Goal: Task Accomplishment & Management: Manage account settings

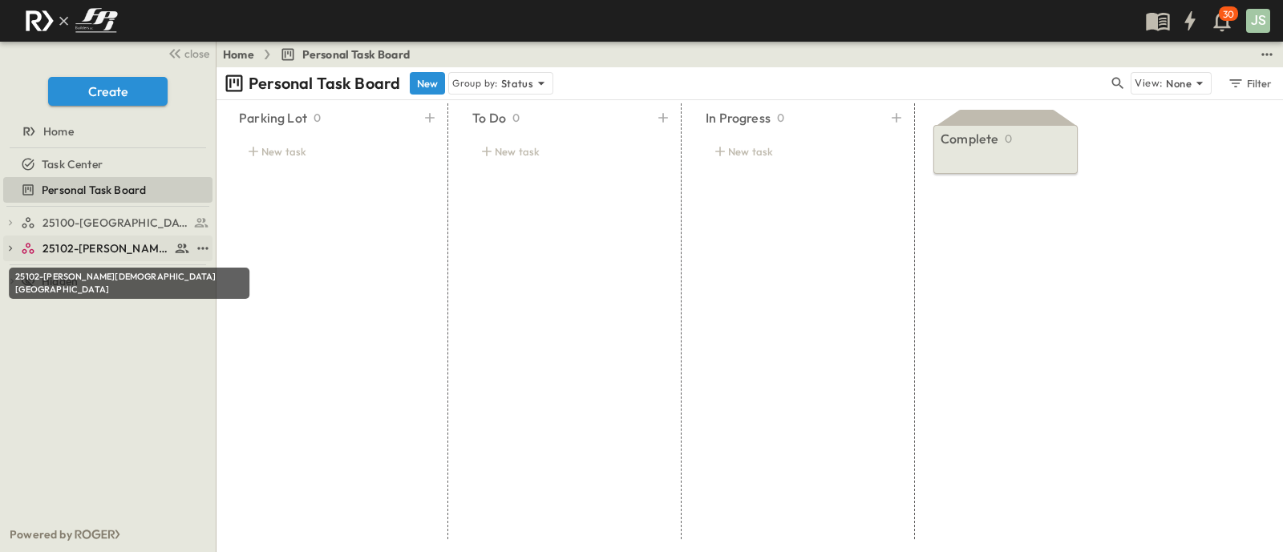
click at [127, 249] on span "25102-[PERSON_NAME][DEMOGRAPHIC_DATA][GEOGRAPHIC_DATA]" at bounding box center [105, 249] width 127 height 16
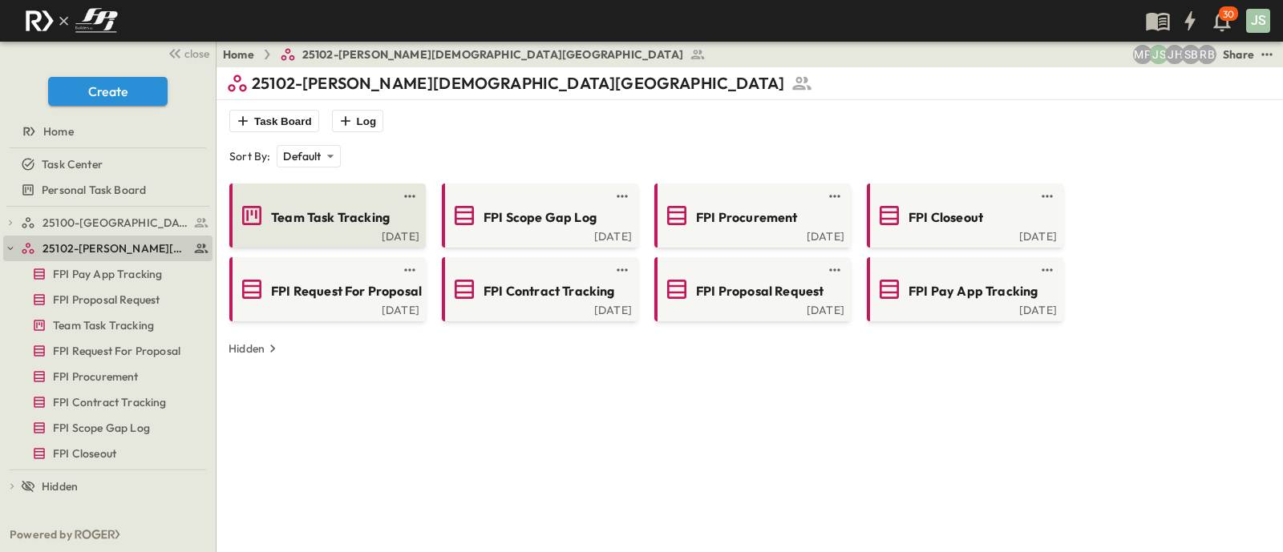
click at [305, 209] on span "Team Task Tracking" at bounding box center [330, 217] width 119 height 18
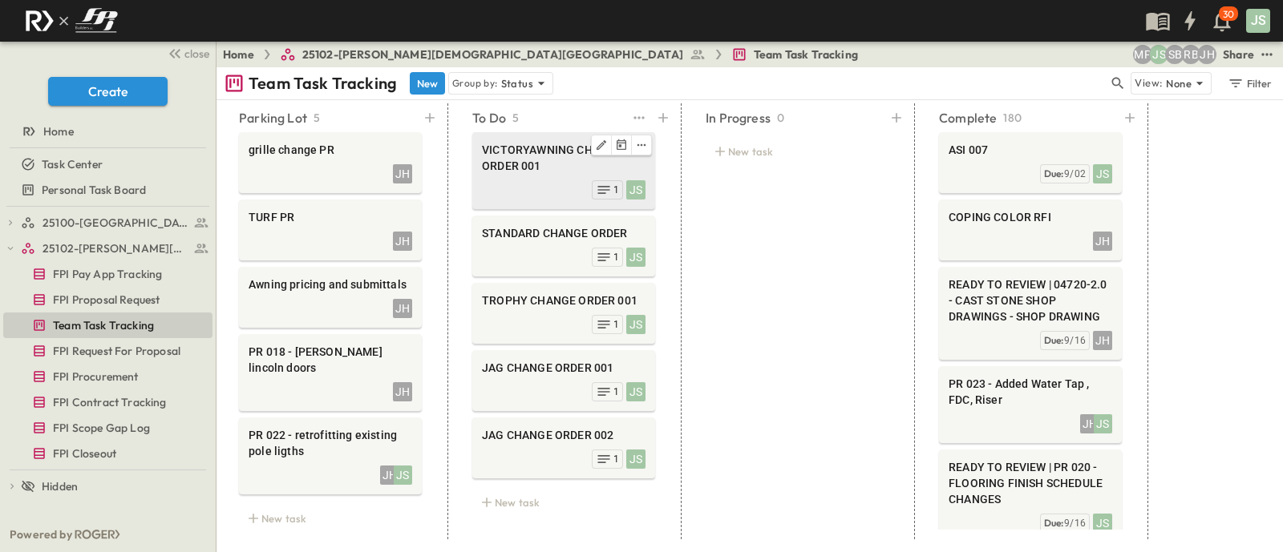
click at [507, 162] on span "VICTORYAWNING CHANGE ORDER 001" at bounding box center [564, 158] width 164 height 32
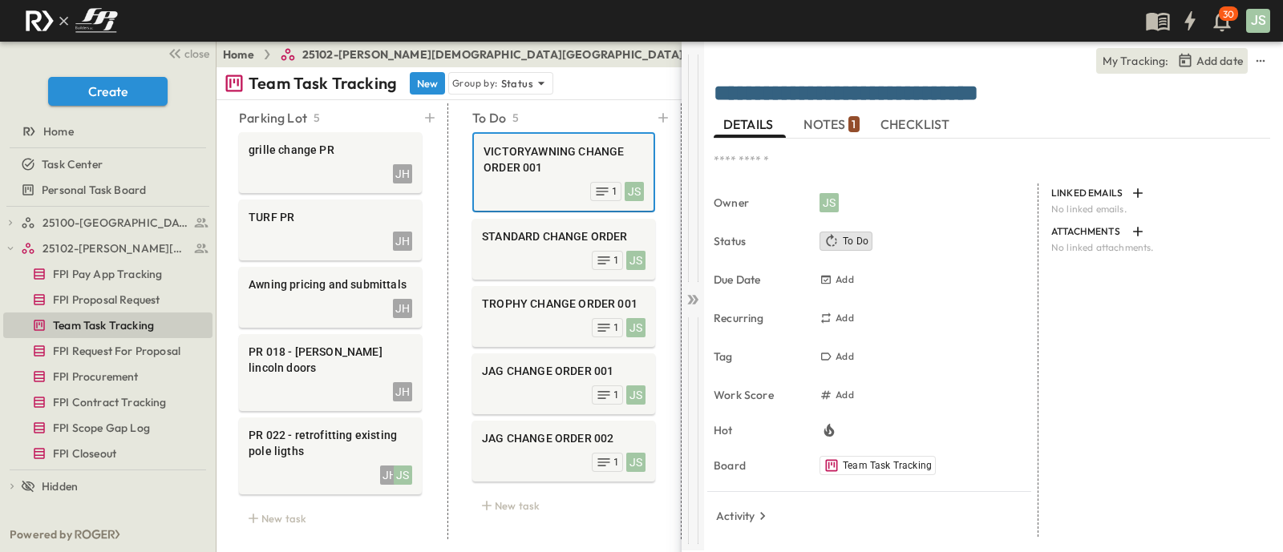
click at [697, 313] on div at bounding box center [692, 296] width 22 height 509
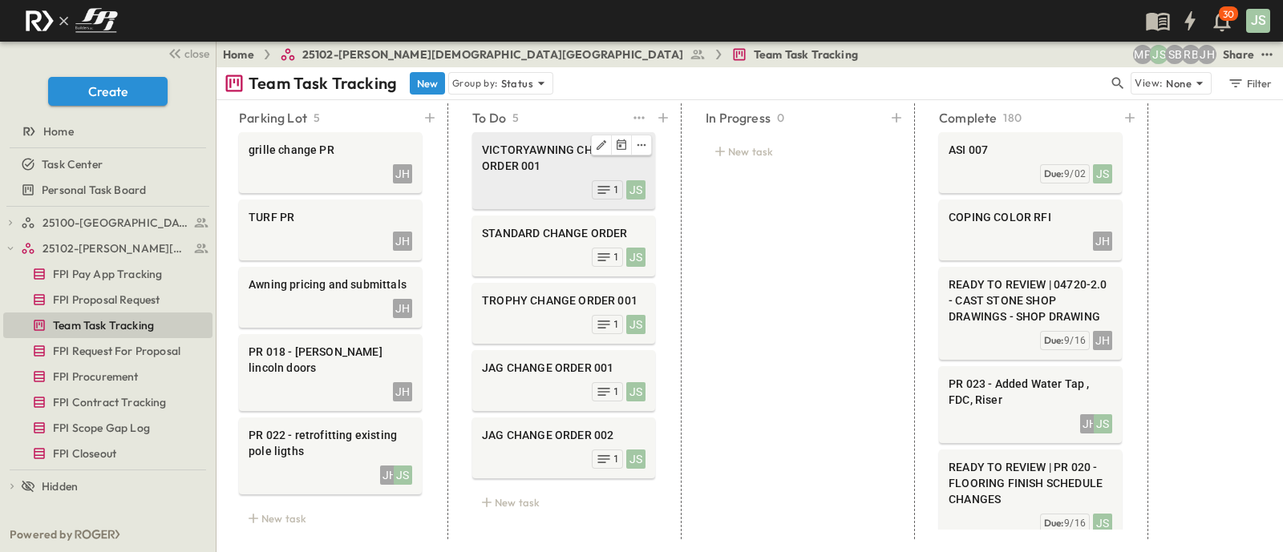
click at [557, 172] on span "VICTORYAWNING CHANGE ORDER 001" at bounding box center [564, 158] width 164 height 32
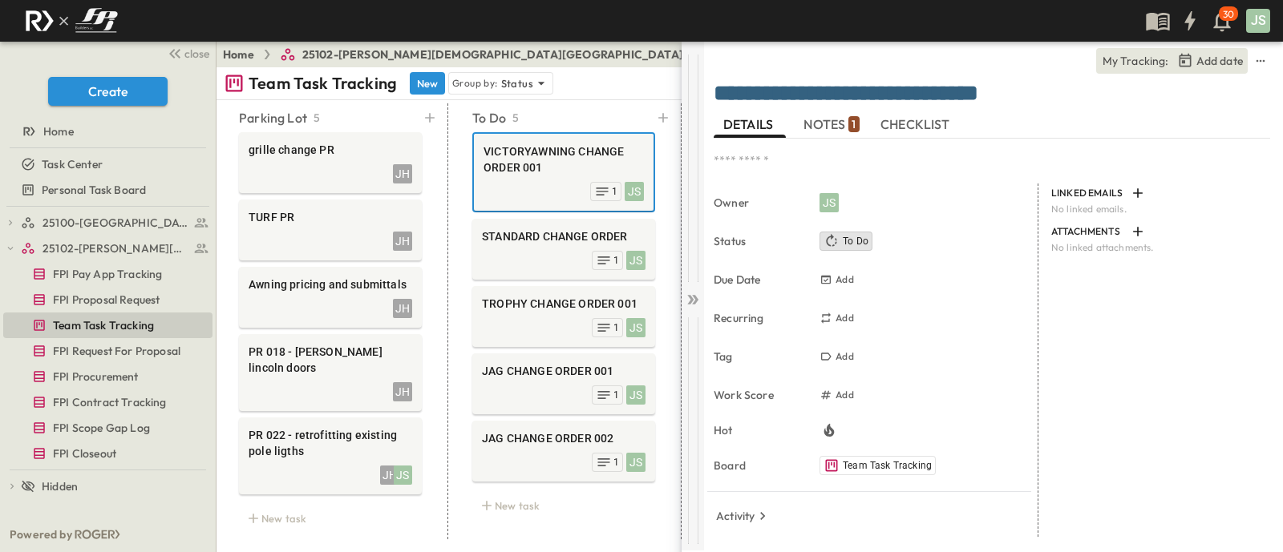
click at [689, 309] on div at bounding box center [692, 296] width 22 height 509
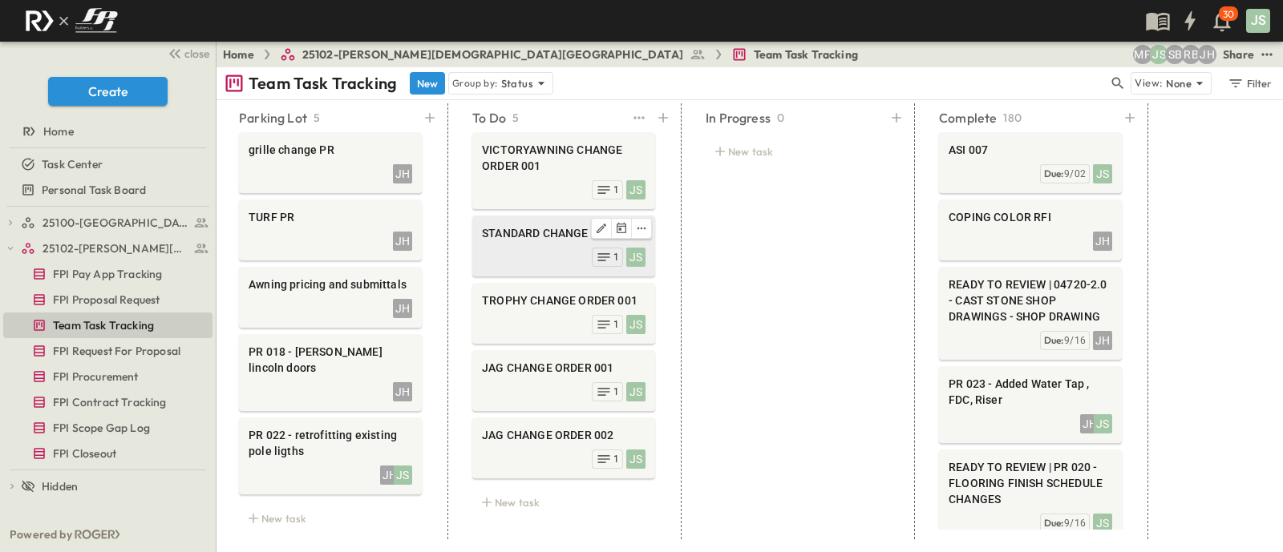
scroll to position [8, 0]
click at [525, 245] on div "JS 1" at bounding box center [564, 256] width 164 height 22
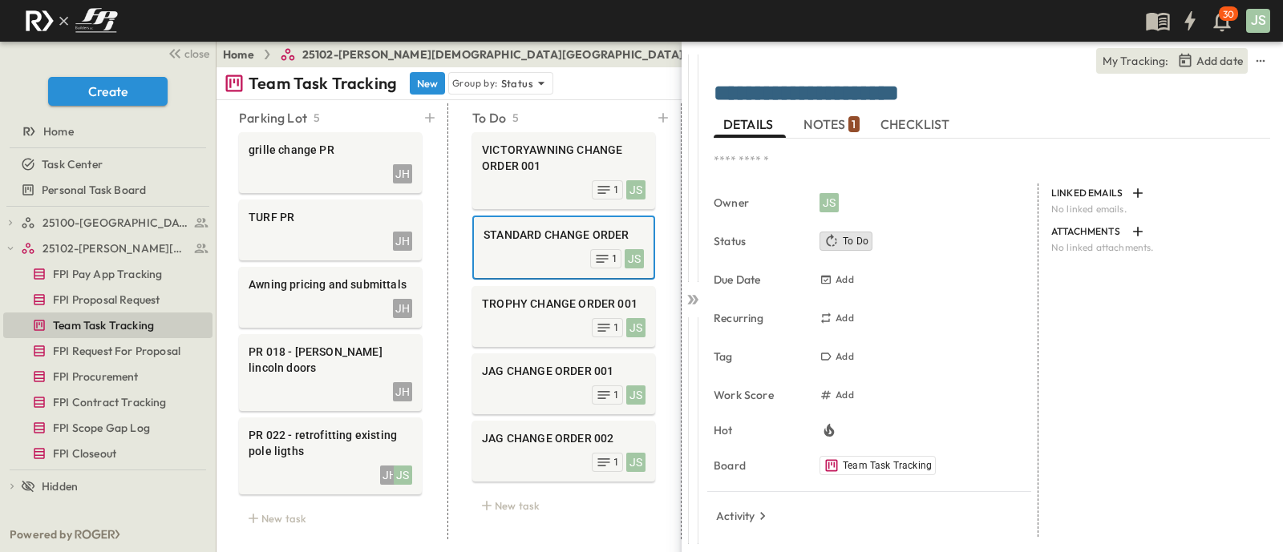
click at [829, 128] on span "NOTES 1" at bounding box center [830, 125] width 55 height 14
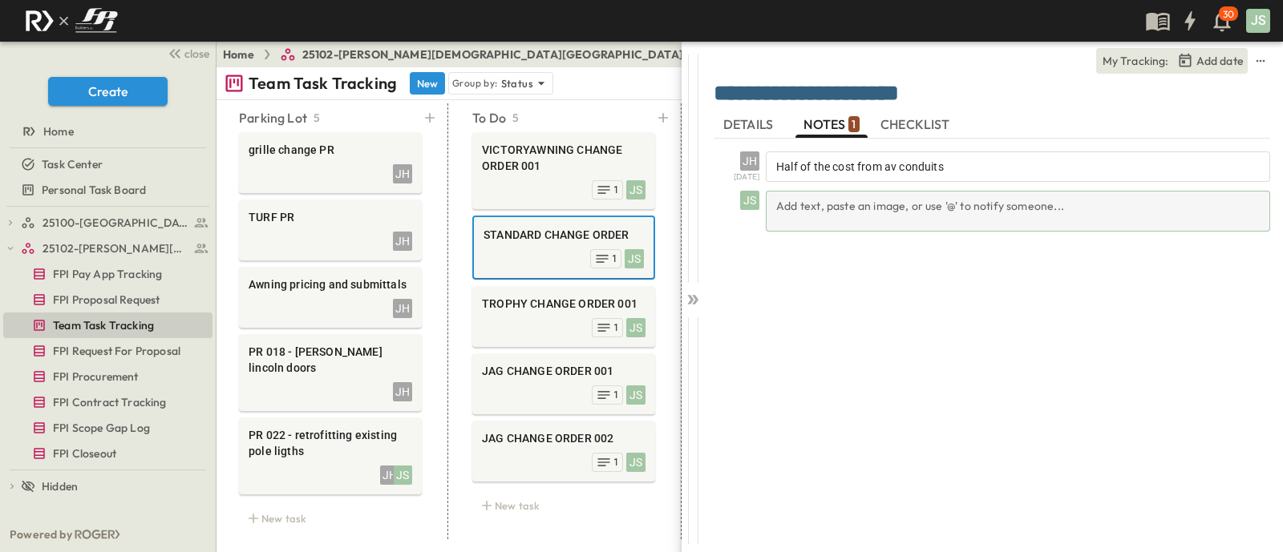
click at [855, 206] on div "Add text, paste an image, or use '@' to notify someone..." at bounding box center [1018, 211] width 504 height 41
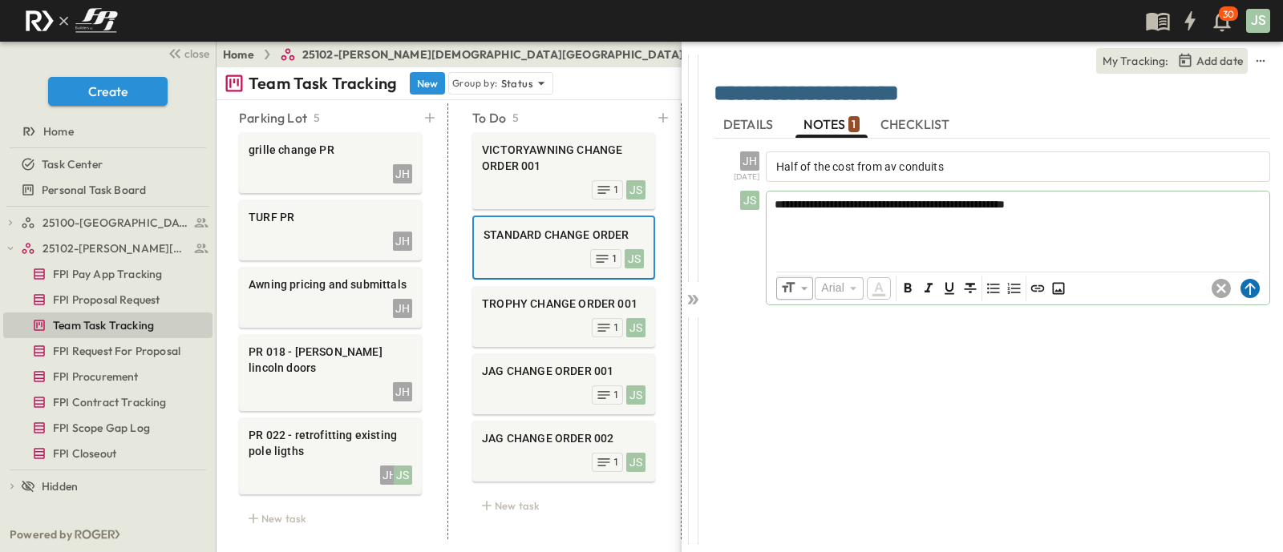
click at [1247, 279] on icon at bounding box center [1249, 288] width 19 height 19
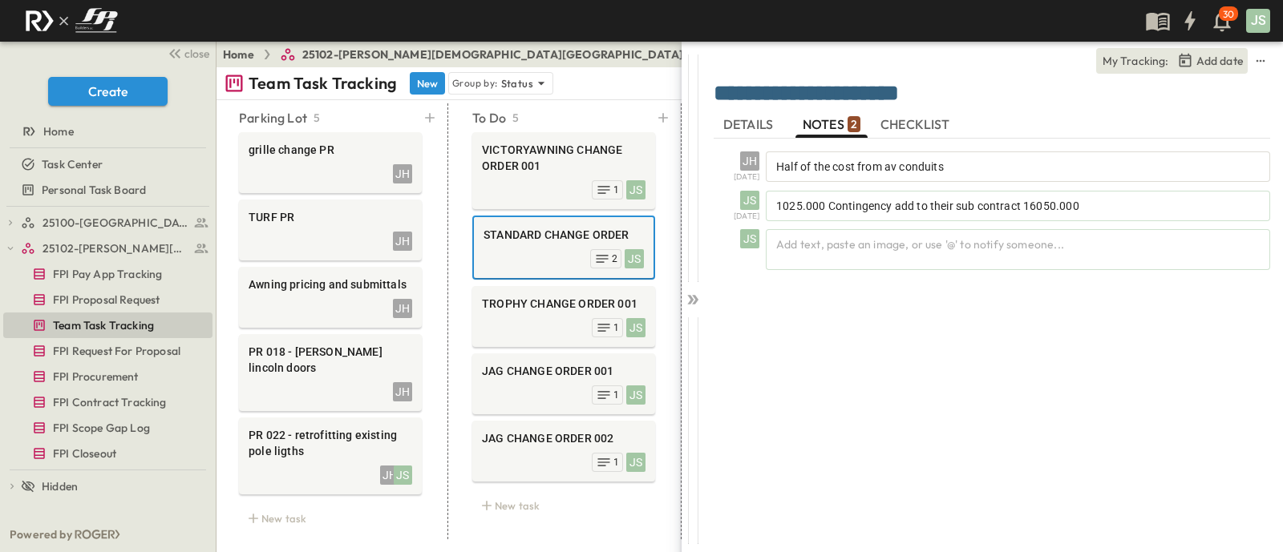
drag, startPoint x: 789, startPoint y: 142, endPoint x: 715, endPoint y: 114, distance: 78.9
click at [787, 142] on div "JH [DATE] Half of the cost from av conduits JS [DATE] 1025.000 Contingency add …" at bounding box center [992, 204] width 556 height 131
click at [730, 120] on span "DETAILS" at bounding box center [749, 125] width 53 height 14
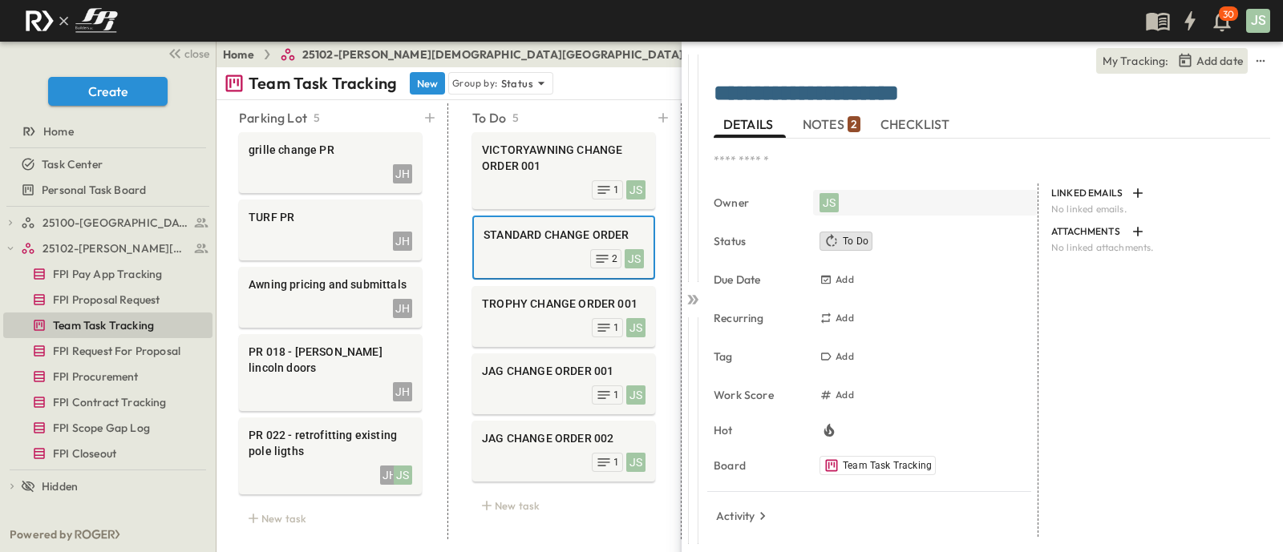
click at [816, 190] on div "JS" at bounding box center [925, 203] width 224 height 26
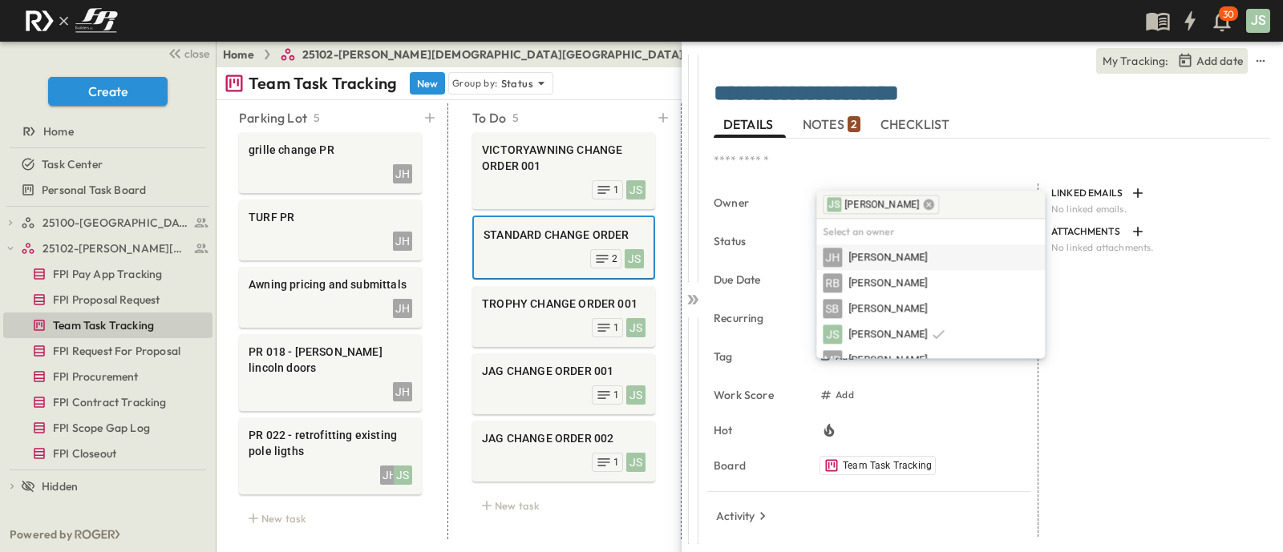
click at [923, 203] on icon at bounding box center [929, 204] width 13 height 13
click at [901, 251] on span "[PERSON_NAME]" at bounding box center [887, 257] width 79 height 15
click at [704, 310] on div "**********" at bounding box center [993, 296] width 579 height 509
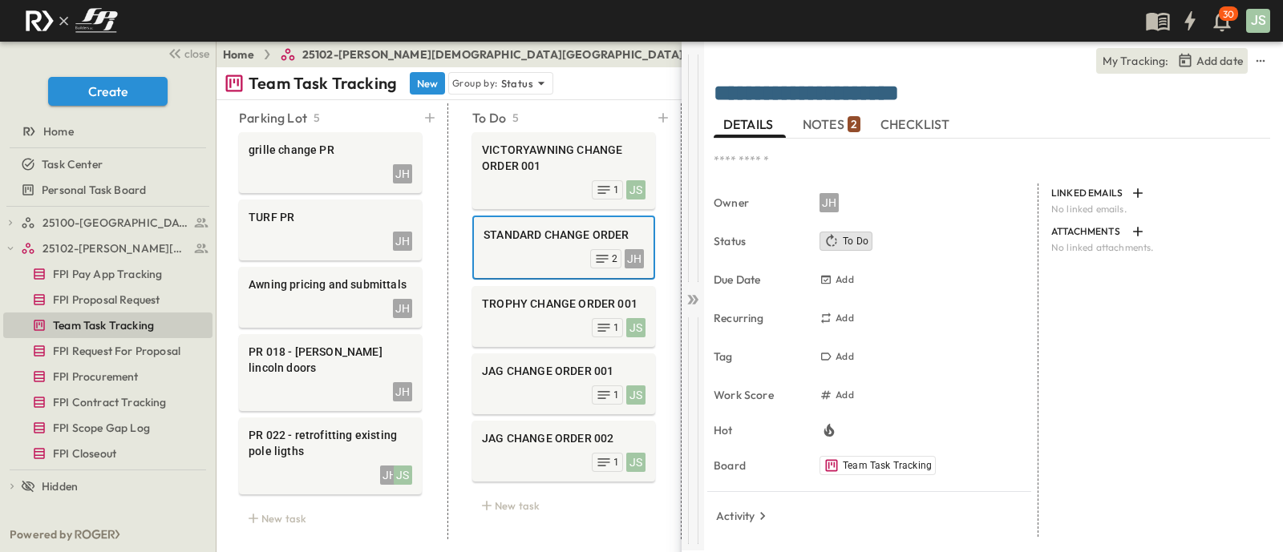
click at [701, 295] on div at bounding box center [692, 296] width 22 height 509
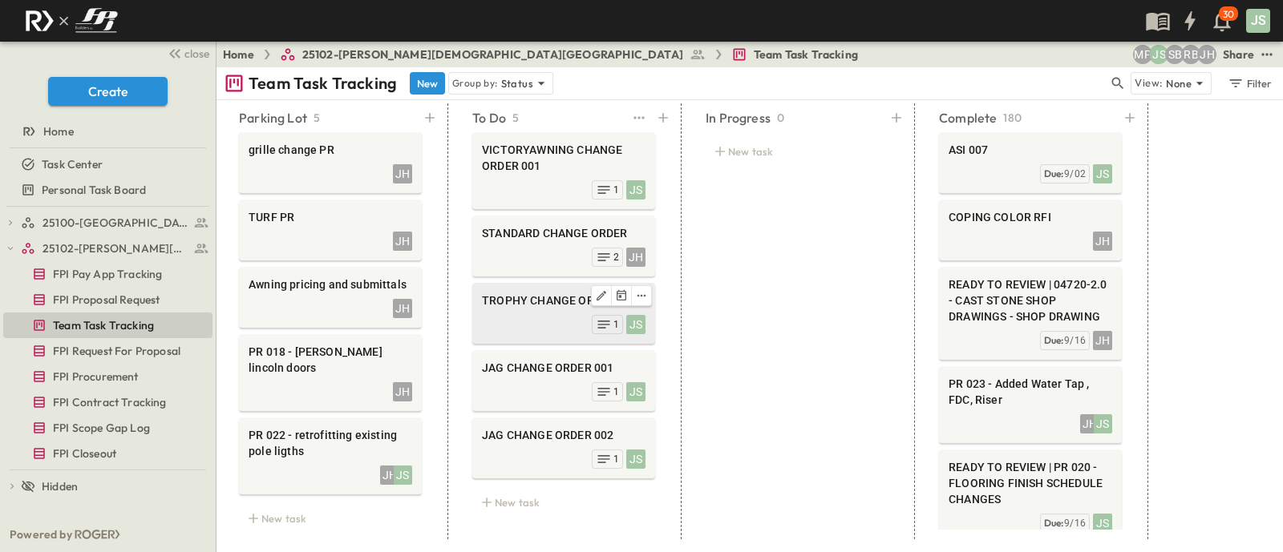
click at [553, 301] on div "TROPHY CHANGE ORDER 001" at bounding box center [564, 302] width 164 height 19
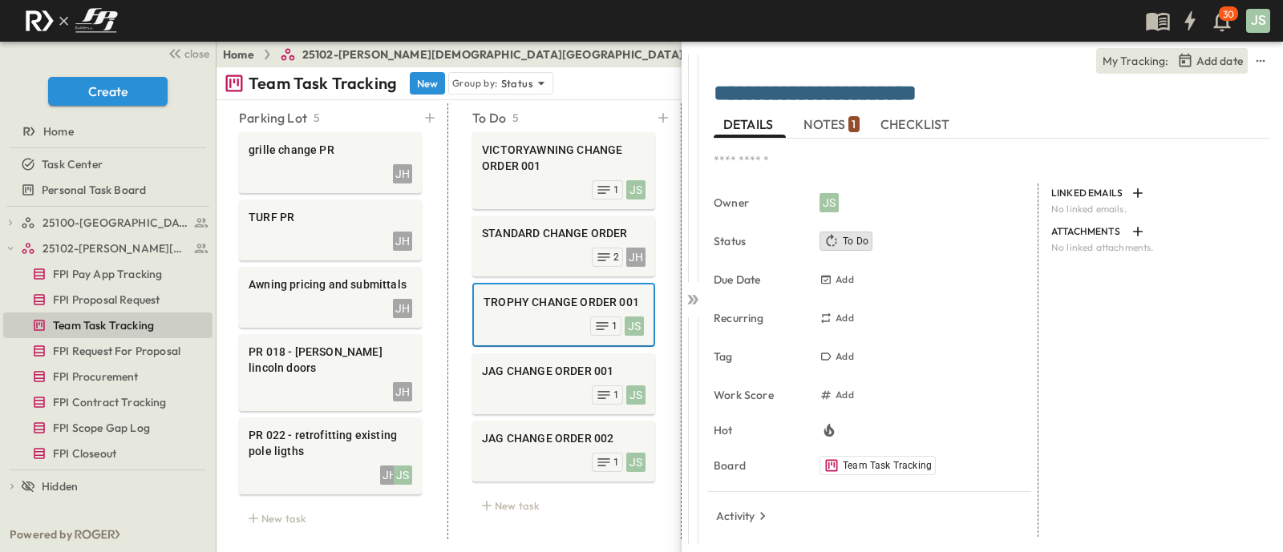
click at [844, 108] on div "**********" at bounding box center [992, 96] width 556 height 32
click at [844, 120] on span "NOTES 1" at bounding box center [830, 125] width 55 height 14
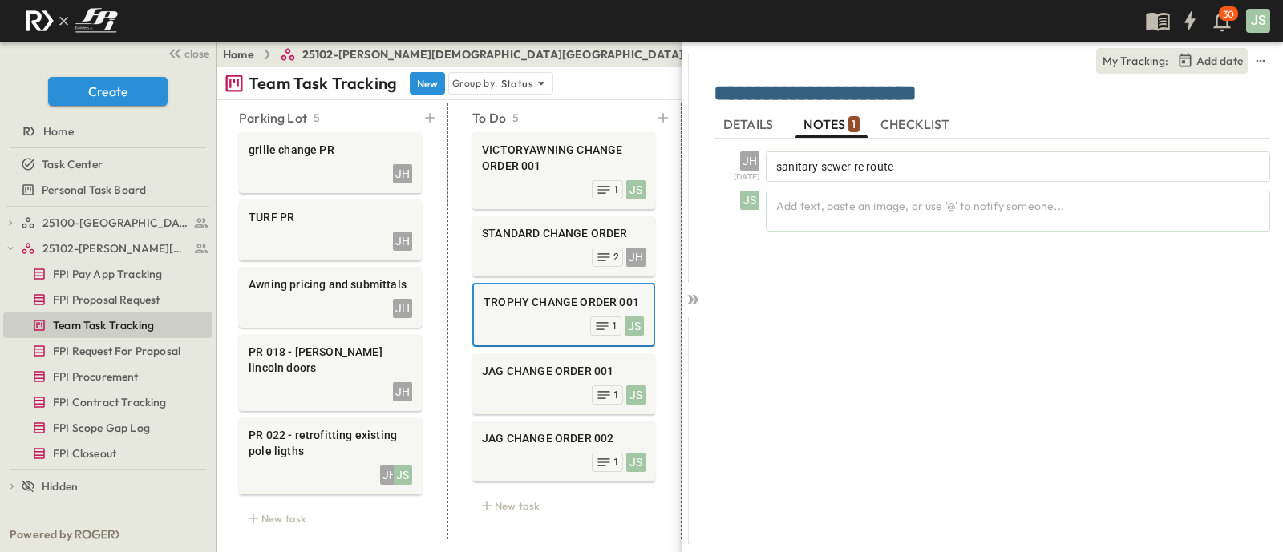
click at [742, 122] on span "DETAILS" at bounding box center [749, 125] width 53 height 14
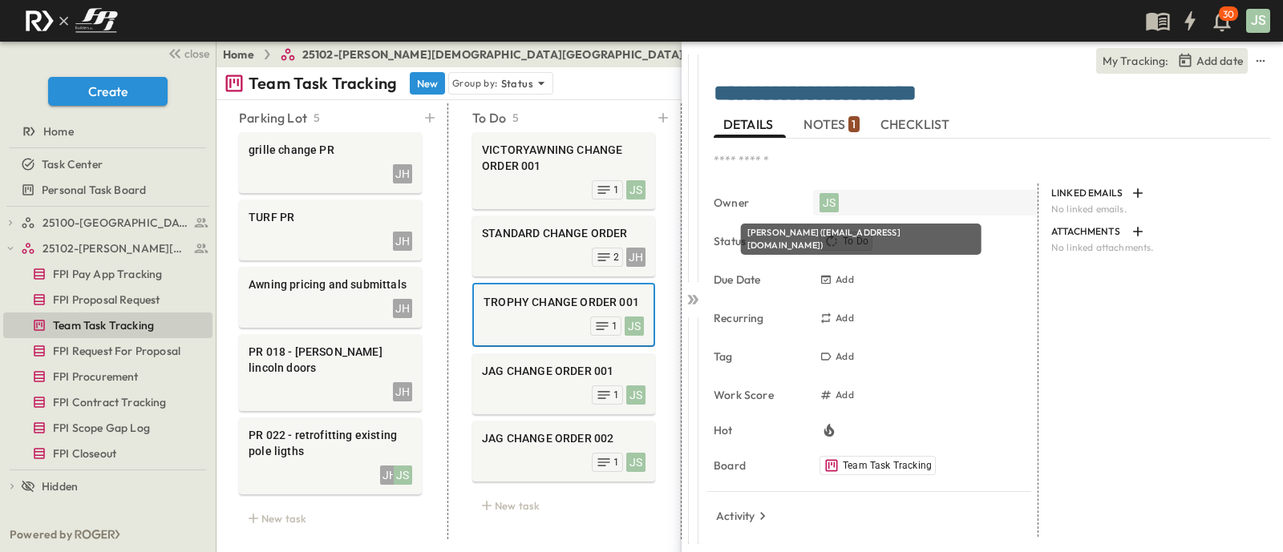
click at [827, 204] on div "JS" at bounding box center [828, 202] width 19 height 19
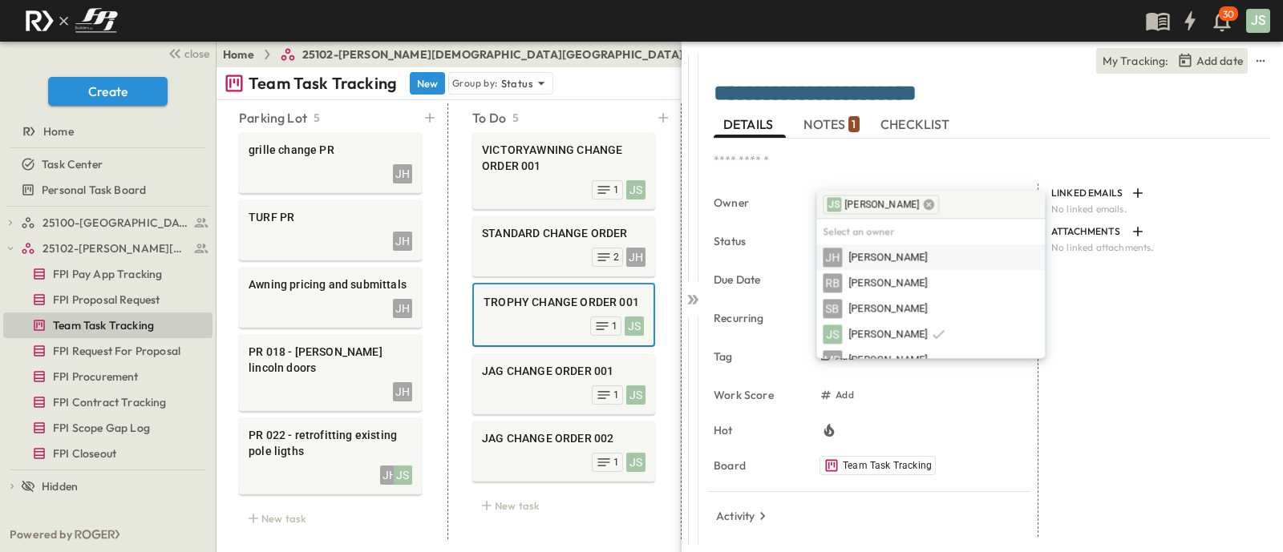
click at [923, 203] on icon at bounding box center [929, 204] width 13 height 13
click at [890, 254] on span "[PERSON_NAME]" at bounding box center [887, 257] width 79 height 15
click at [687, 302] on icon at bounding box center [693, 300] width 16 height 16
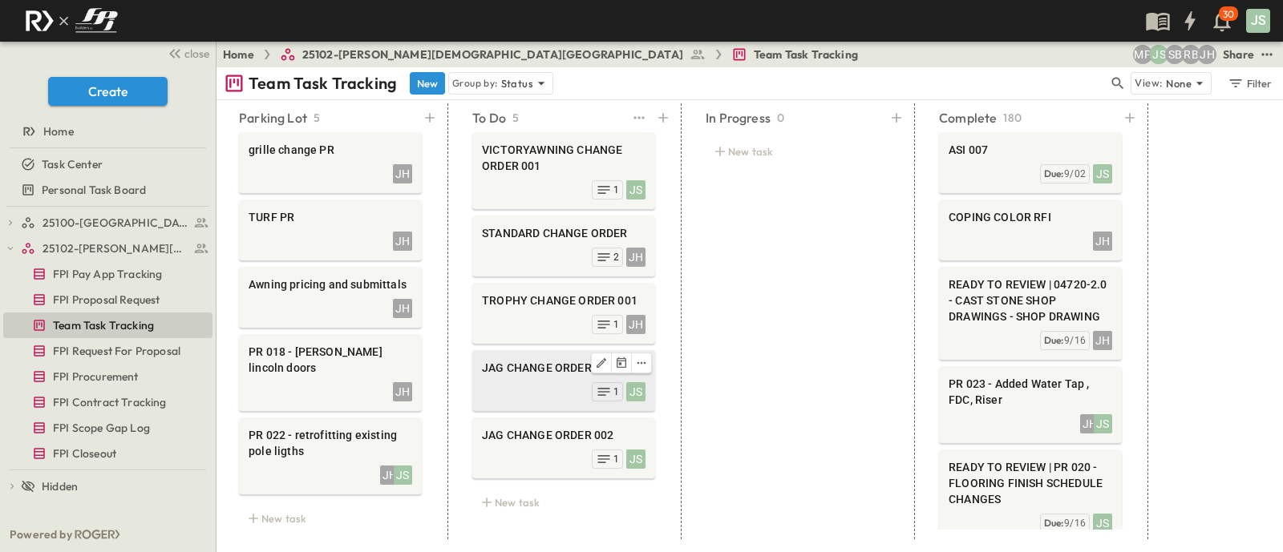
click at [535, 379] on div "JS 1" at bounding box center [564, 390] width 164 height 22
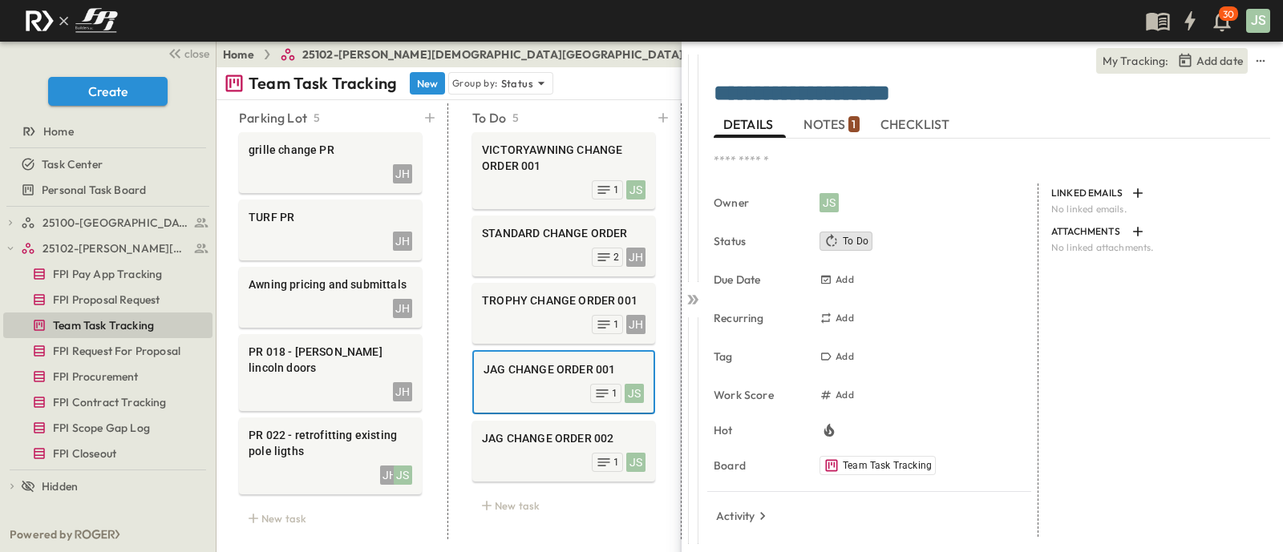
click at [851, 116] on div "1" at bounding box center [853, 124] width 10 height 16
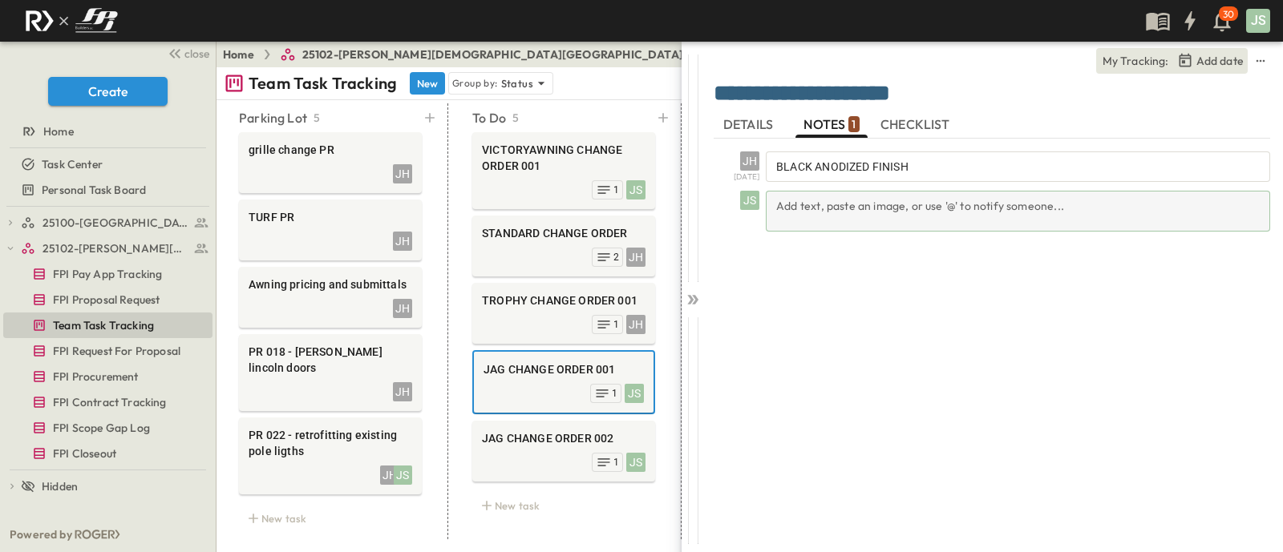
click at [857, 195] on div "Add text, paste an image, or use '@' to notify someone..." at bounding box center [1018, 211] width 504 height 41
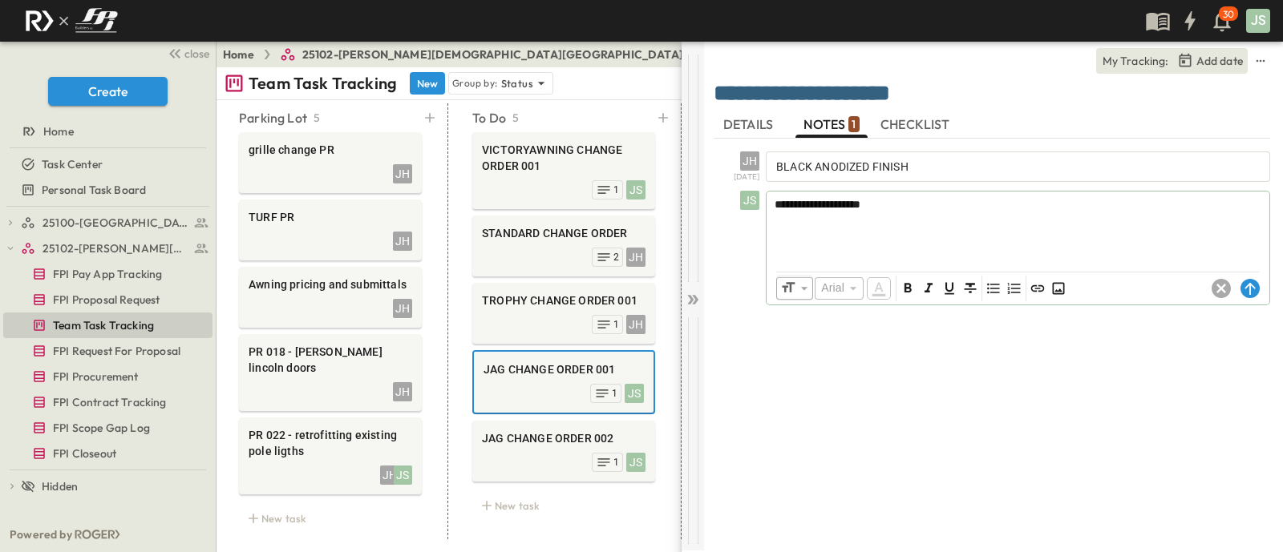
click at [699, 297] on icon at bounding box center [693, 300] width 16 height 16
click at [1253, 286] on icon at bounding box center [1249, 289] width 10 height 12
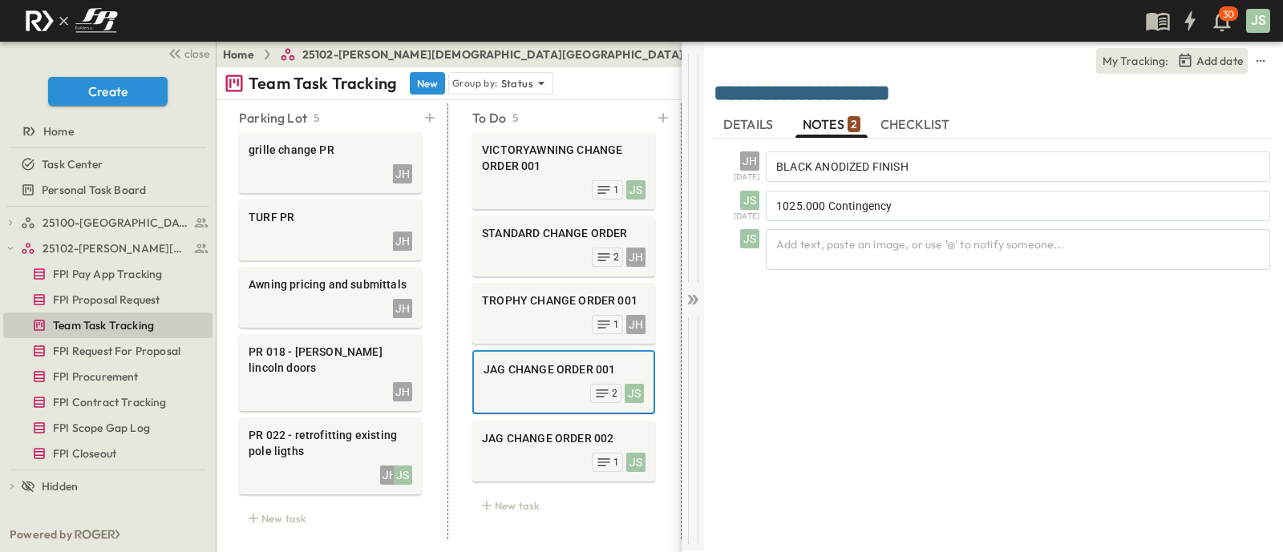
click at [698, 302] on icon at bounding box center [693, 300] width 16 height 16
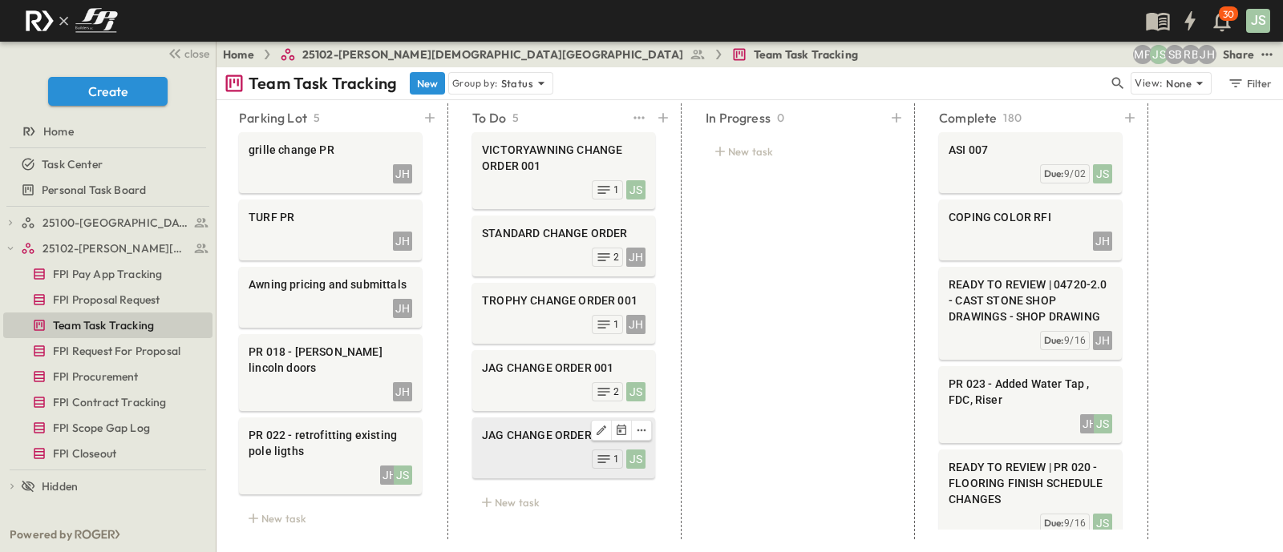
click at [503, 431] on span "JAG CHANGE ORDER 002" at bounding box center [564, 435] width 164 height 16
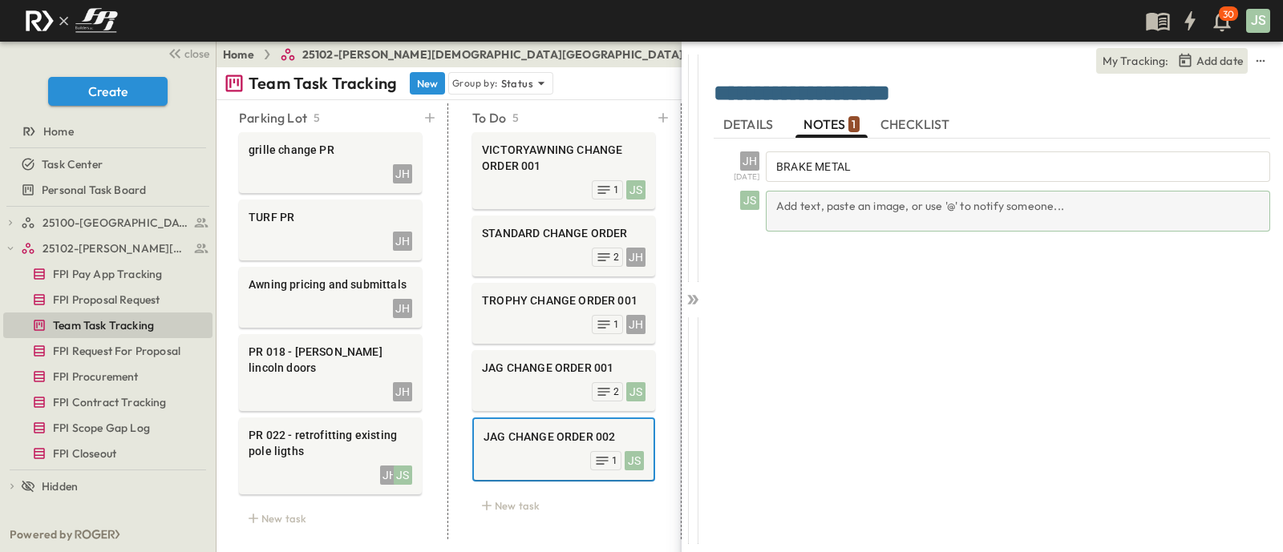
click at [816, 206] on div "Add text, paste an image, or use '@' to notify someone..." at bounding box center [1018, 211] width 504 height 41
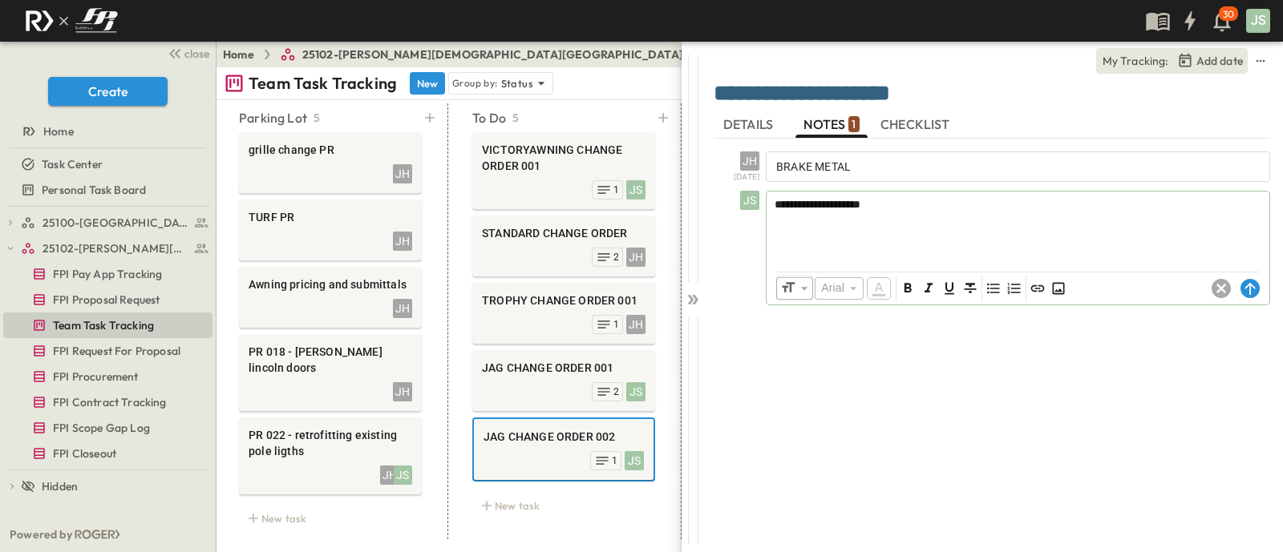
click at [1254, 301] on div "​ Arial ​ ​ ***** ​" at bounding box center [1017, 289] width 503 height 32
click at [1255, 293] on circle at bounding box center [1249, 288] width 19 height 19
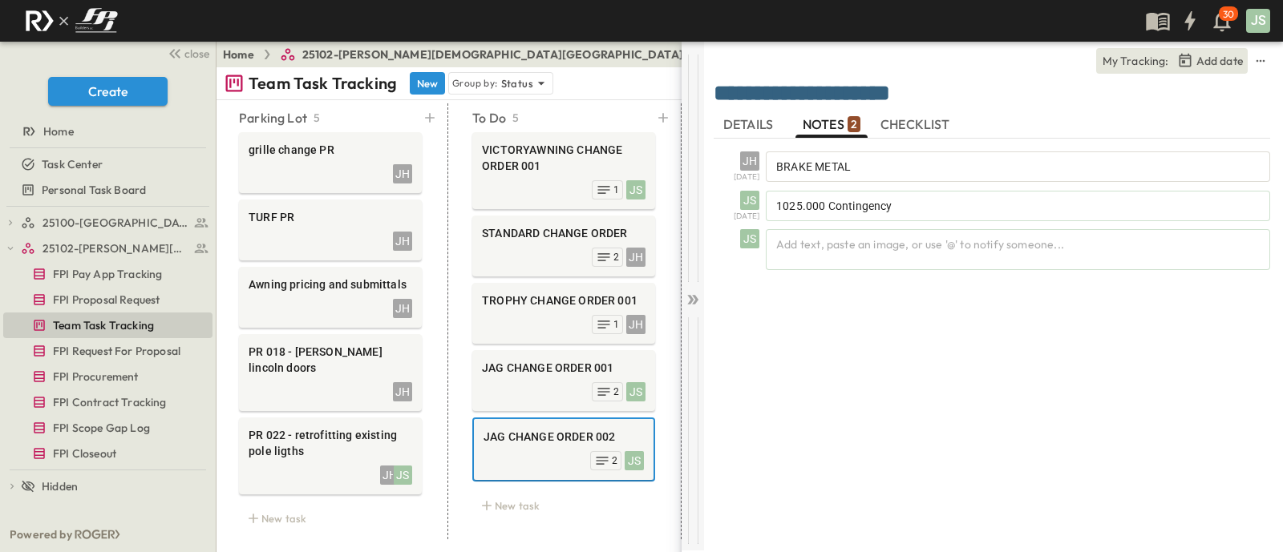
click at [690, 298] on icon at bounding box center [690, 300] width 6 height 10
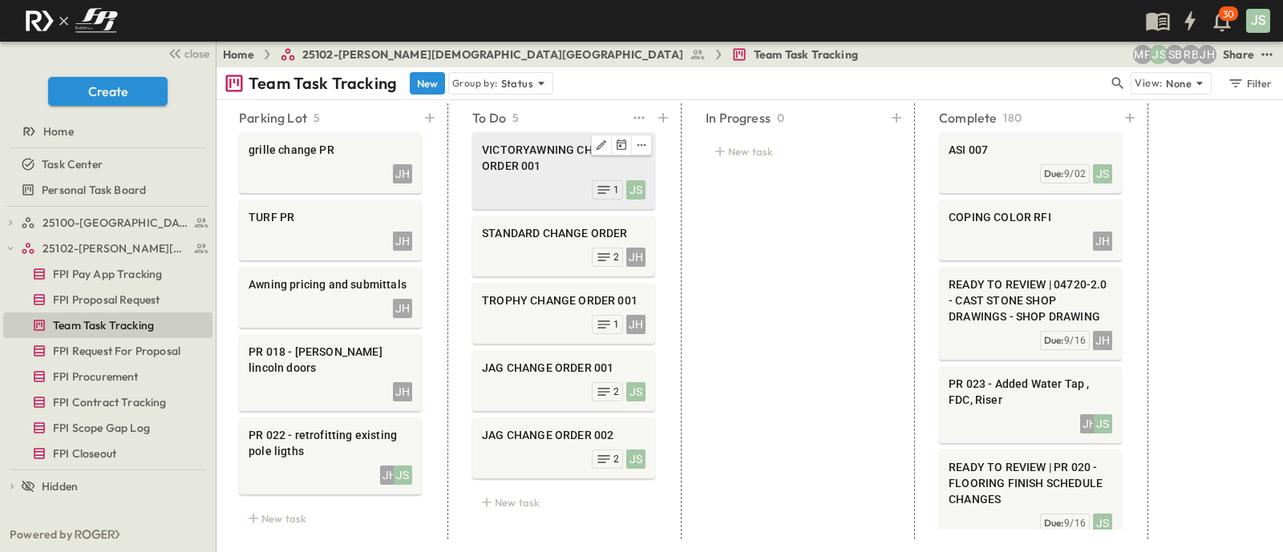
click at [527, 133] on div "VICTORYAWNING CHANGE ORDER 001 JS 1" at bounding box center [563, 170] width 183 height 77
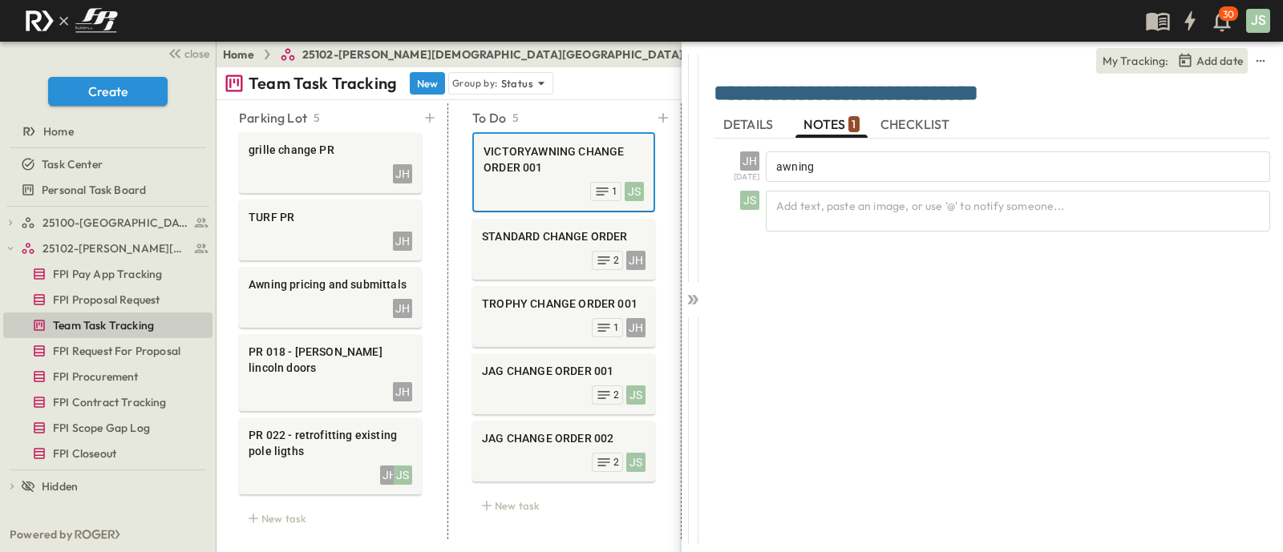
click at [1063, 90] on textarea "**********" at bounding box center [992, 94] width 556 height 27
click at [1064, 90] on textarea "**********" at bounding box center [992, 94] width 556 height 27
drag, startPoint x: 1122, startPoint y: 99, endPoint x: 899, endPoint y: 103, distance: 223.7
click at [899, 103] on textarea "**********" at bounding box center [992, 94] width 556 height 27
type textarea "**********"
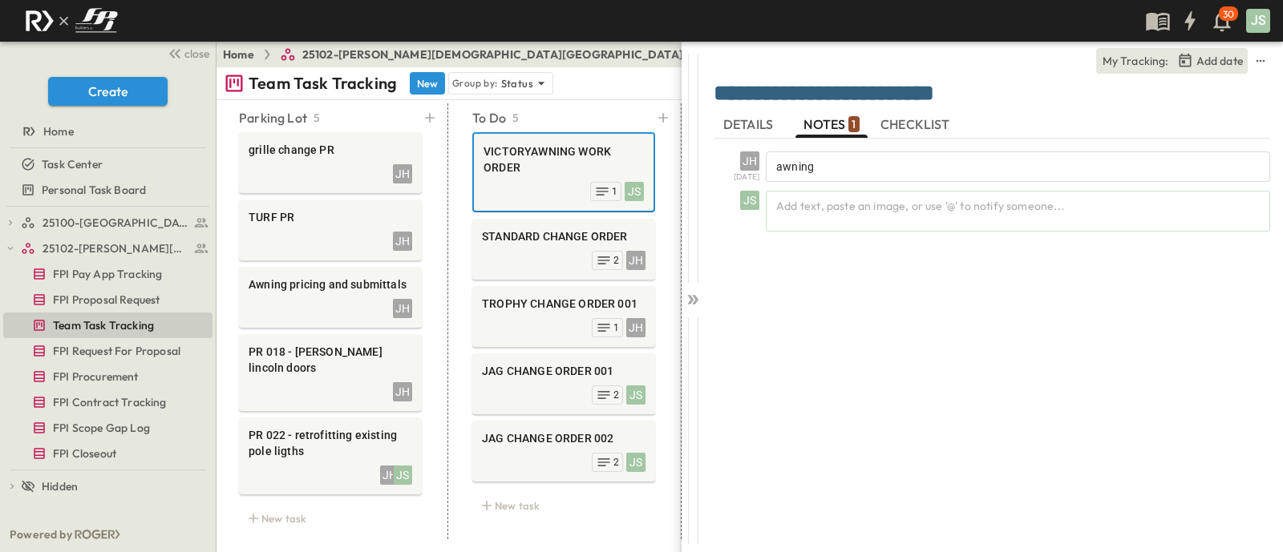
click at [745, 119] on span "DETAILS" at bounding box center [749, 125] width 53 height 14
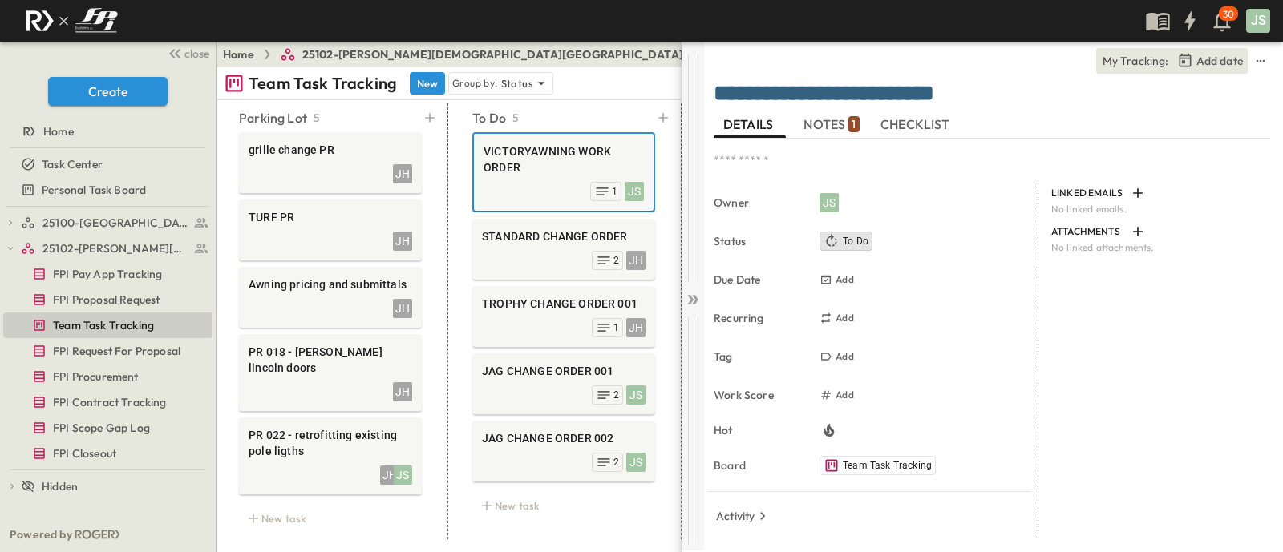
click at [697, 295] on icon at bounding box center [693, 300] width 16 height 16
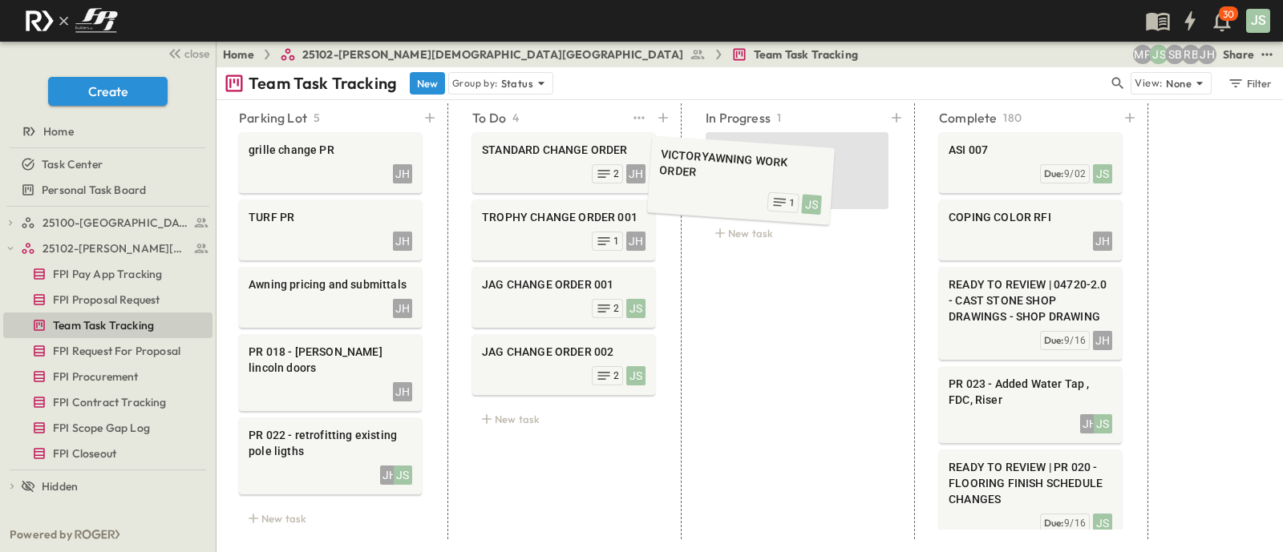
drag, startPoint x: 540, startPoint y: 162, endPoint x: 717, endPoint y: 172, distance: 177.4
